Goal: Information Seeking & Learning: Learn about a topic

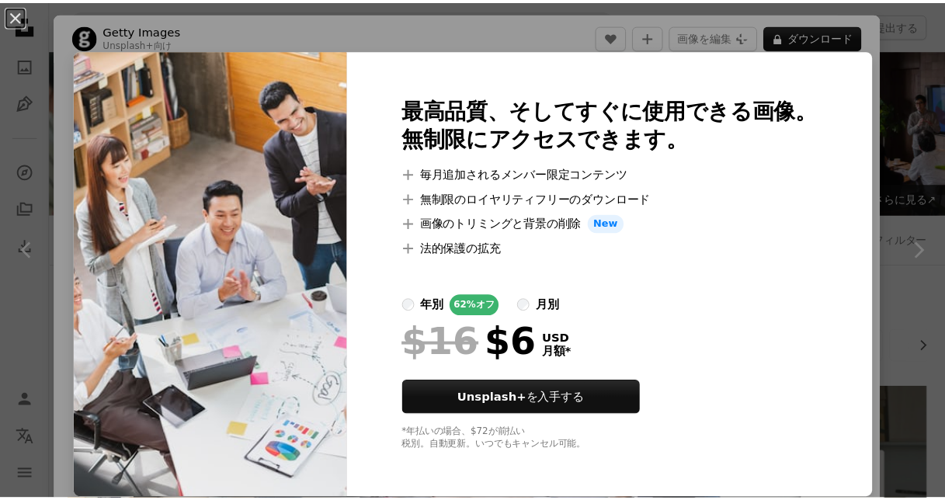
scroll to position [874, 0]
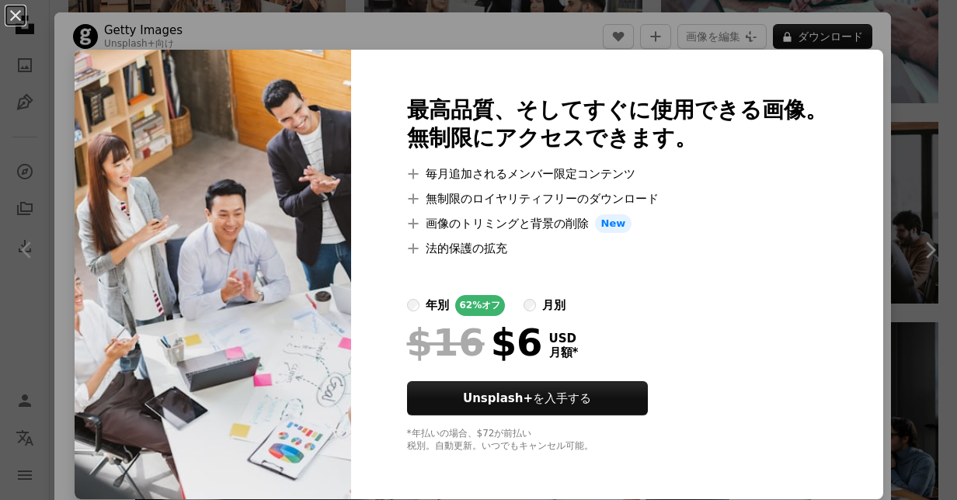
click at [800, 26] on div "An X shape 最高品質、そしてすぐに使用できる画像。 無制限にアクセスできます。 A plus sign 毎月追加されるメンバー限定コンテンツ A p…" at bounding box center [478, 250] width 957 height 500
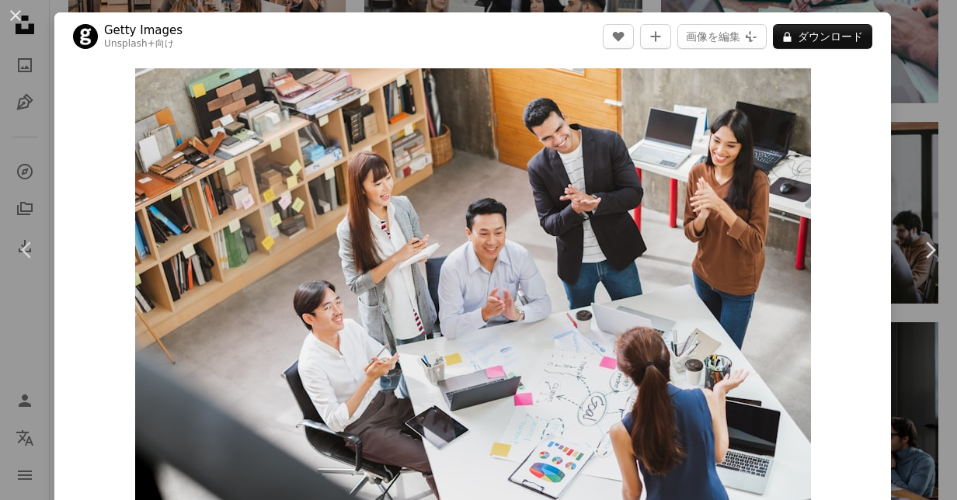
click at [915, 155] on div "An X shape Chevron left Chevron right Getty Images Unsplash+ 向け A heart A plus …" at bounding box center [478, 250] width 957 height 500
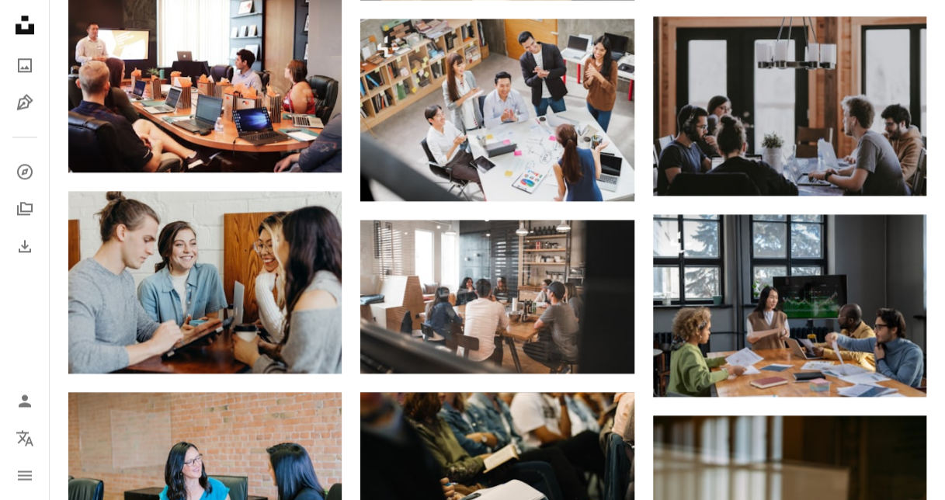
scroll to position [976, 0]
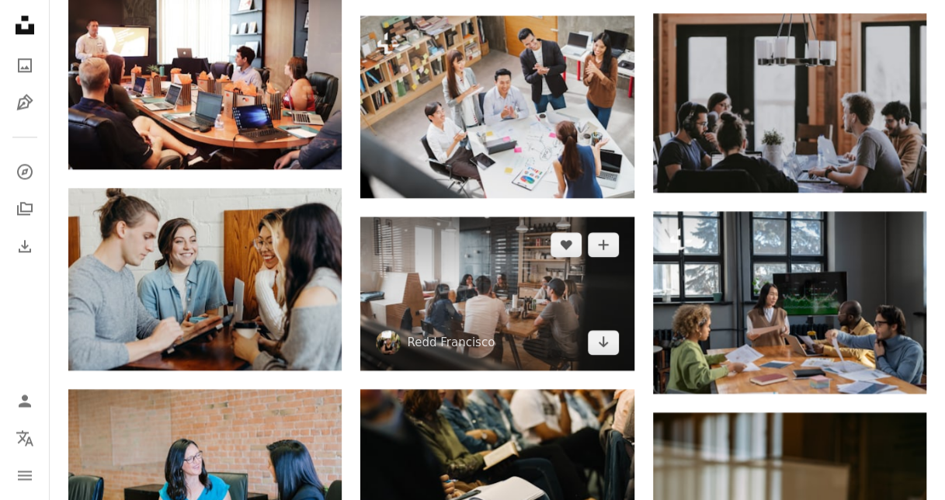
click at [543, 302] on img at bounding box center [496, 294] width 273 height 154
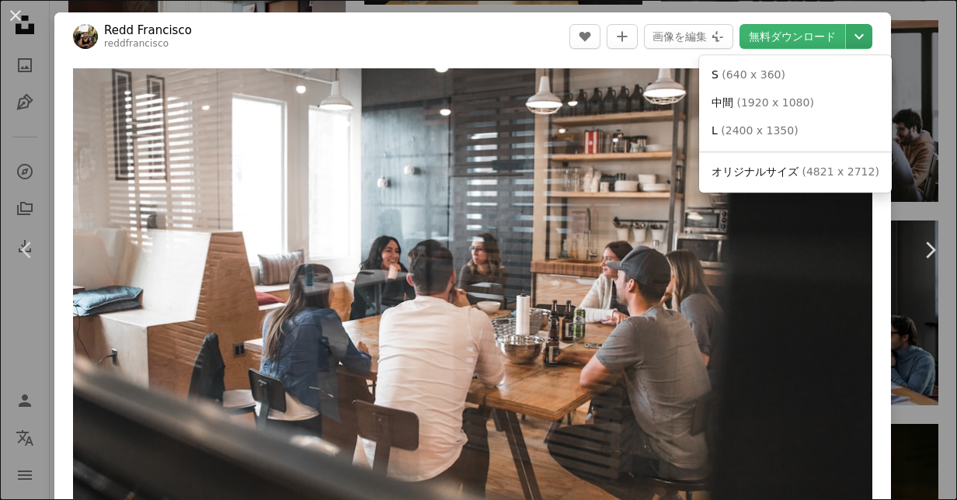
click at [846, 33] on icon "Chevron down" at bounding box center [858, 36] width 25 height 19
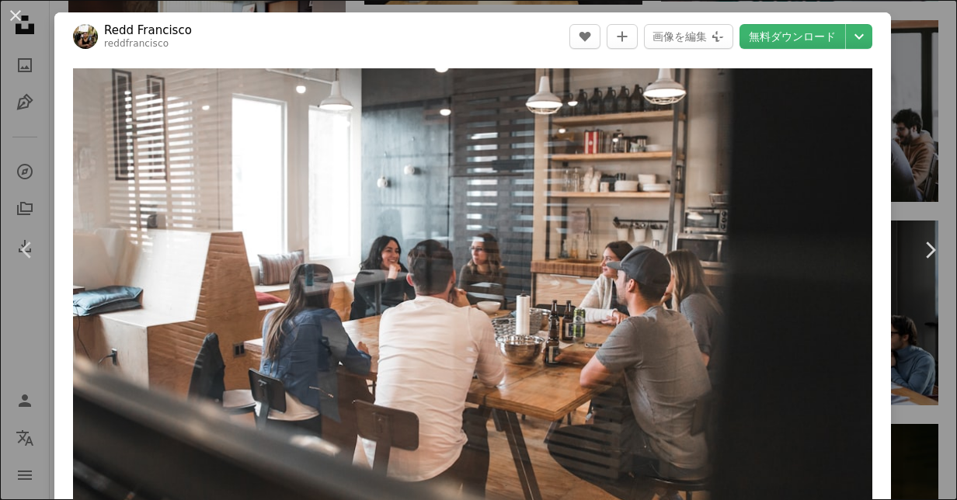
click at [925, 94] on dialog "An X shape Chevron left Chevron right Redd Francisco reddfrancisco A heart A pl…" at bounding box center [478, 250] width 957 height 500
click at [899, 132] on div "An X shape Chevron left Chevron right Redd Francisco reddfrancisco A heart A pl…" at bounding box center [478, 250] width 957 height 500
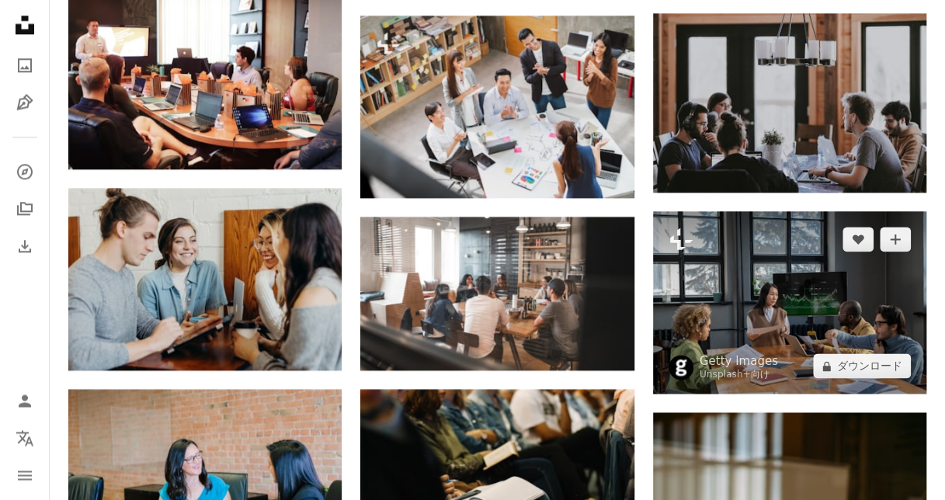
click at [794, 315] on img at bounding box center [789, 302] width 273 height 182
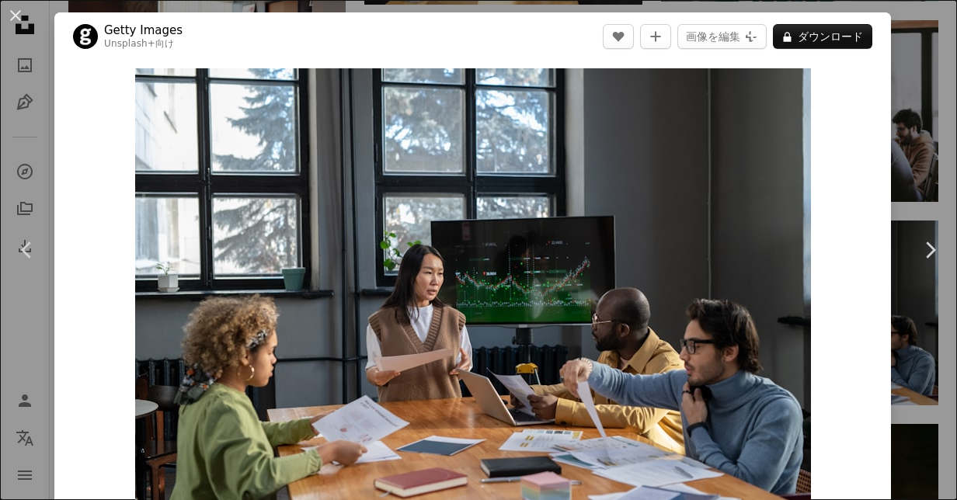
click at [894, 68] on div "An X shape Chevron left Chevron right Getty Images Unsplash+ 向け A heart A plus …" at bounding box center [478, 250] width 957 height 500
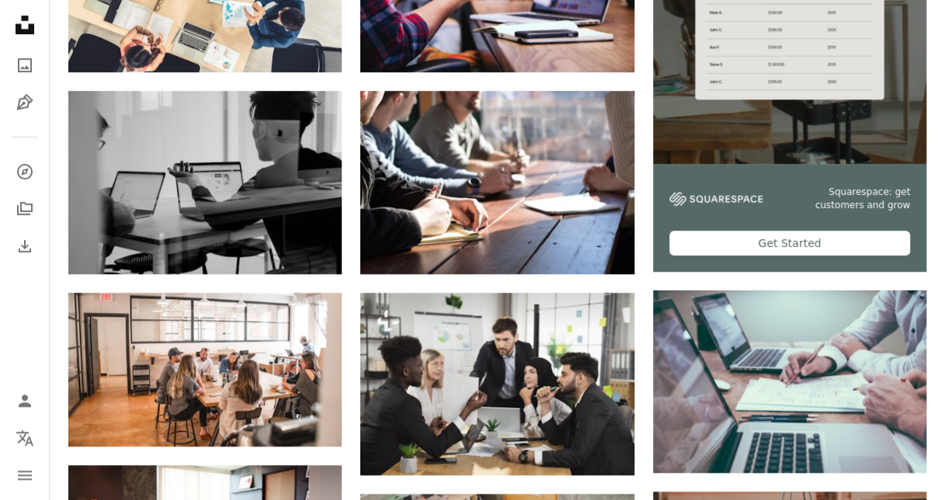
scroll to position [440, 0]
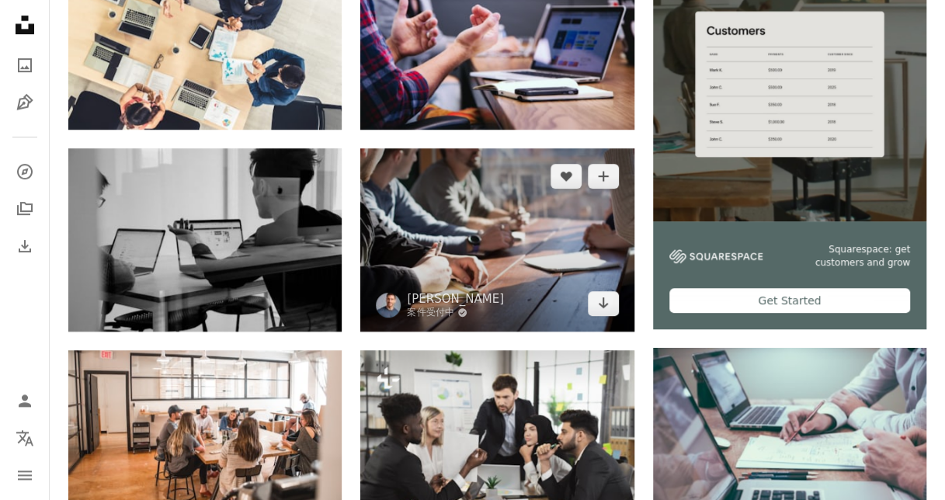
click at [488, 166] on img at bounding box center [496, 239] width 273 height 182
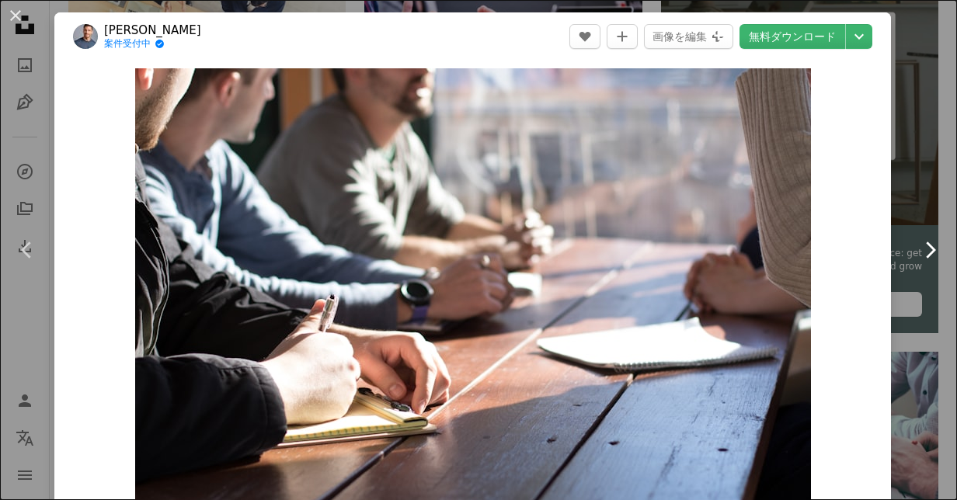
drag, startPoint x: 488, startPoint y: 166, endPoint x: 914, endPoint y: 324, distance: 454.5
click at [914, 324] on link "Chevron right" at bounding box center [929, 249] width 54 height 149
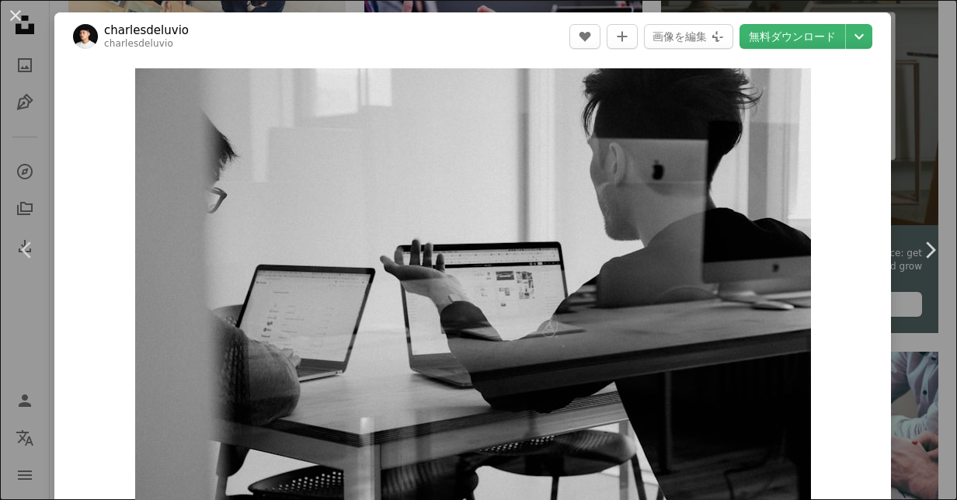
click at [908, 155] on div "An X shape Chevron left Chevron right charlesdeluvio charlesdeluvio A heart A p…" at bounding box center [478, 250] width 957 height 500
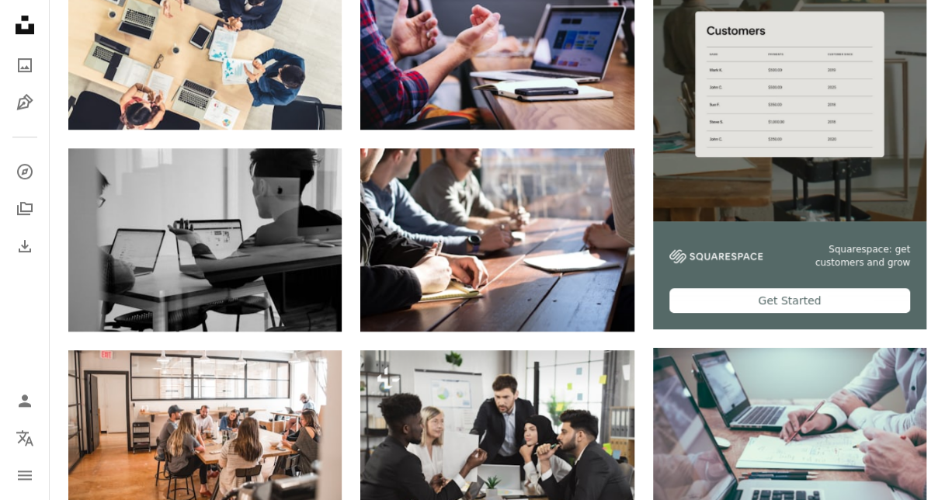
scroll to position [3, 0]
